Goal: Find specific page/section: Find specific page/section

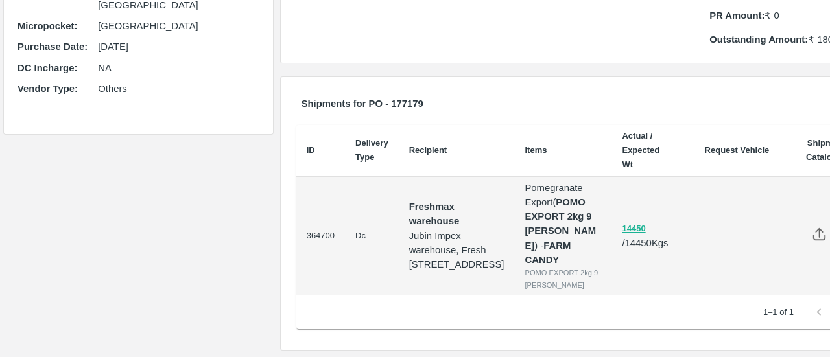
scroll to position [325, 0]
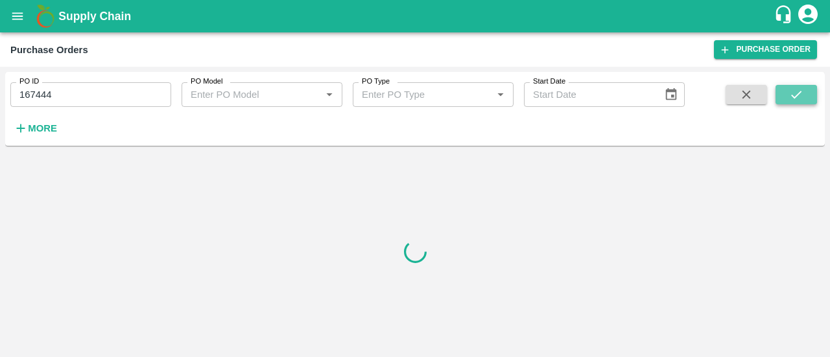
click at [789, 92] on icon "submit" at bounding box center [796, 95] width 14 height 14
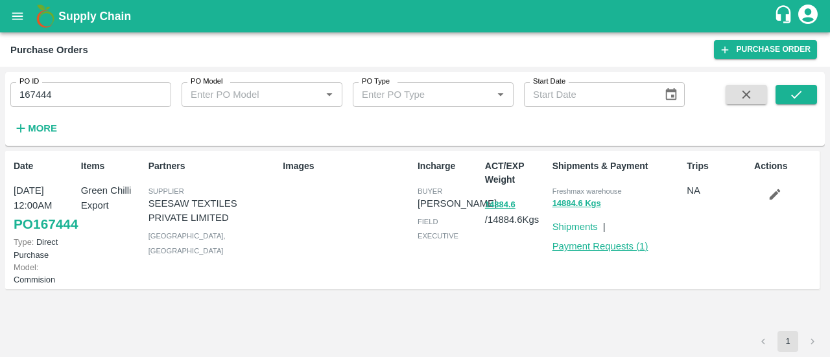
click at [565, 246] on link "Payment Requests ( 1 )" at bounding box center [600, 246] width 96 height 10
